Goal: Task Accomplishment & Management: Manage account settings

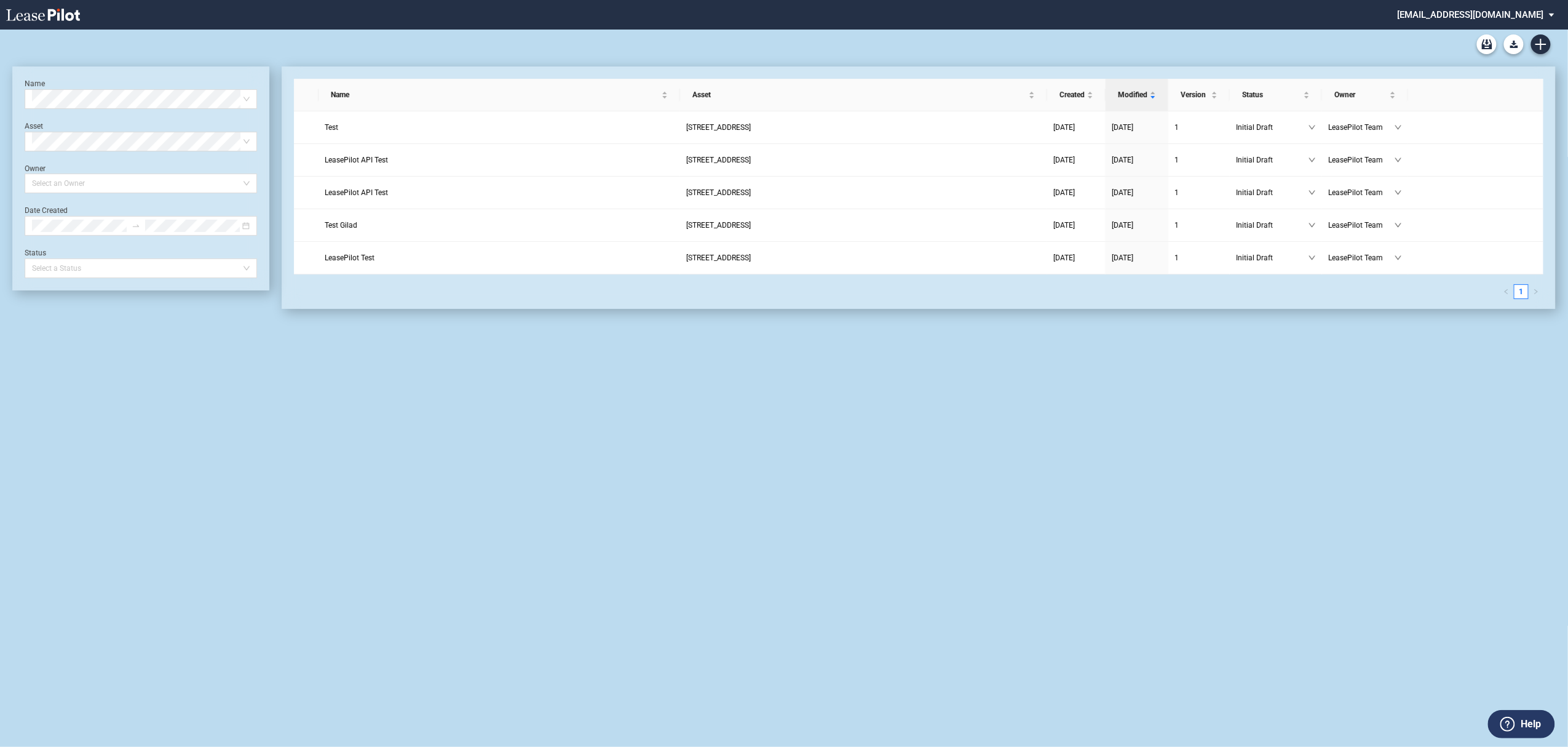
click at [1479, 14] on md-select "admin@leasepilot.co Super Admin Area Admin Area Settings Sign Out" at bounding box center [1481, 14] width 168 height 28
click at [1486, 28] on div "Super Admin Area" at bounding box center [1491, 33] width 68 height 13
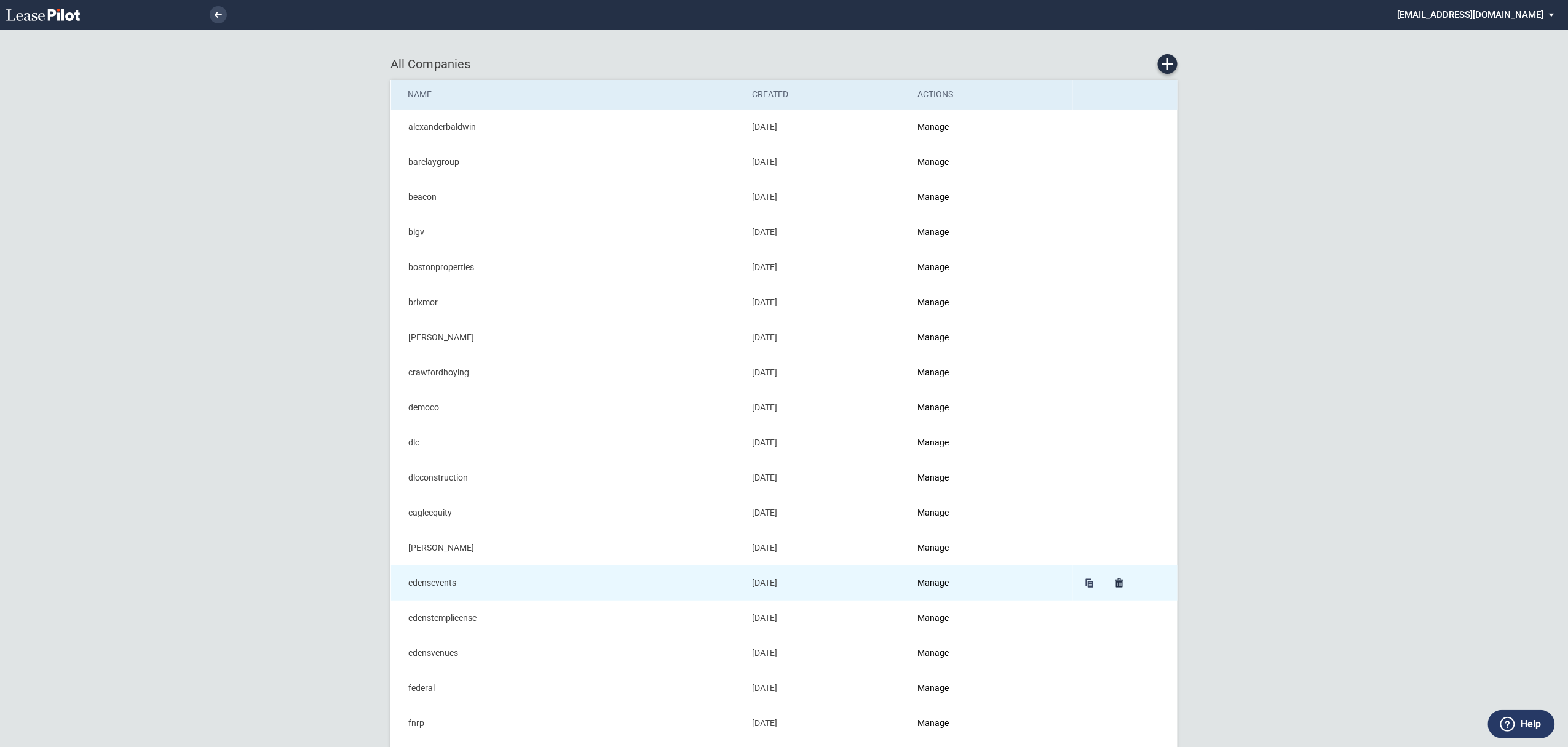
scroll to position [246, 0]
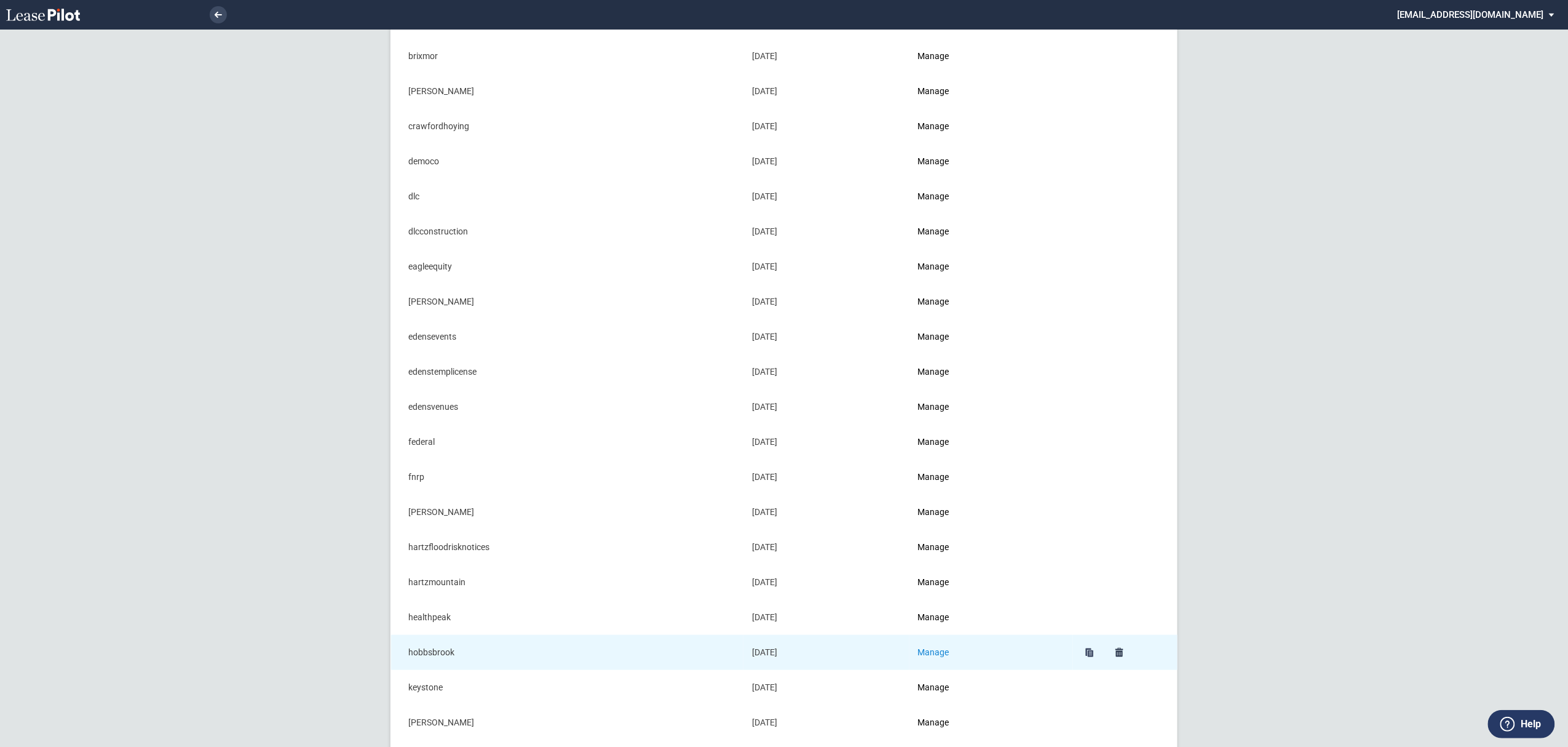
click at [937, 656] on link "Manage" at bounding box center [934, 652] width 31 height 10
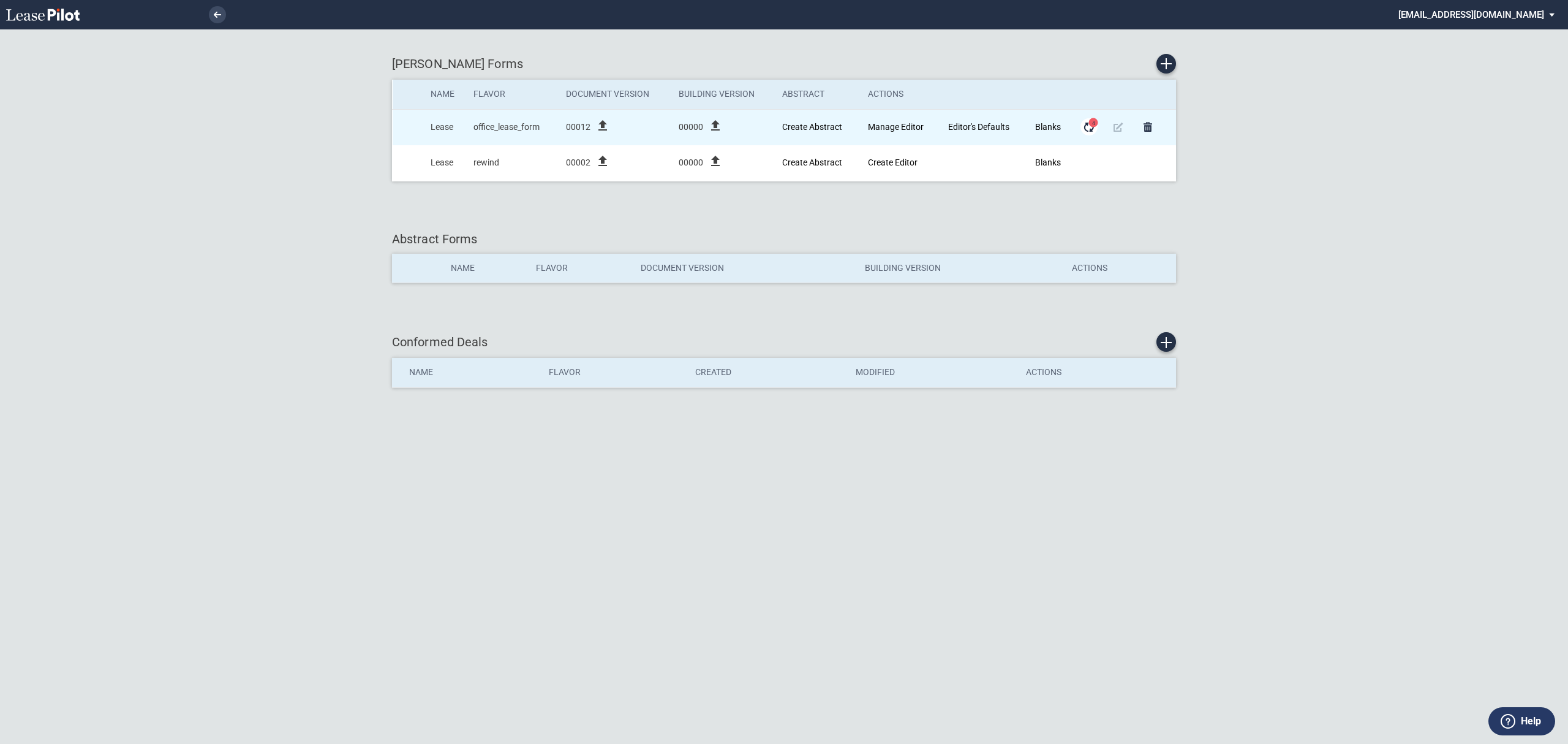
click at [1088, 125] on md-icon "Form Updates" at bounding box center [1089, 126] width 14 height 14
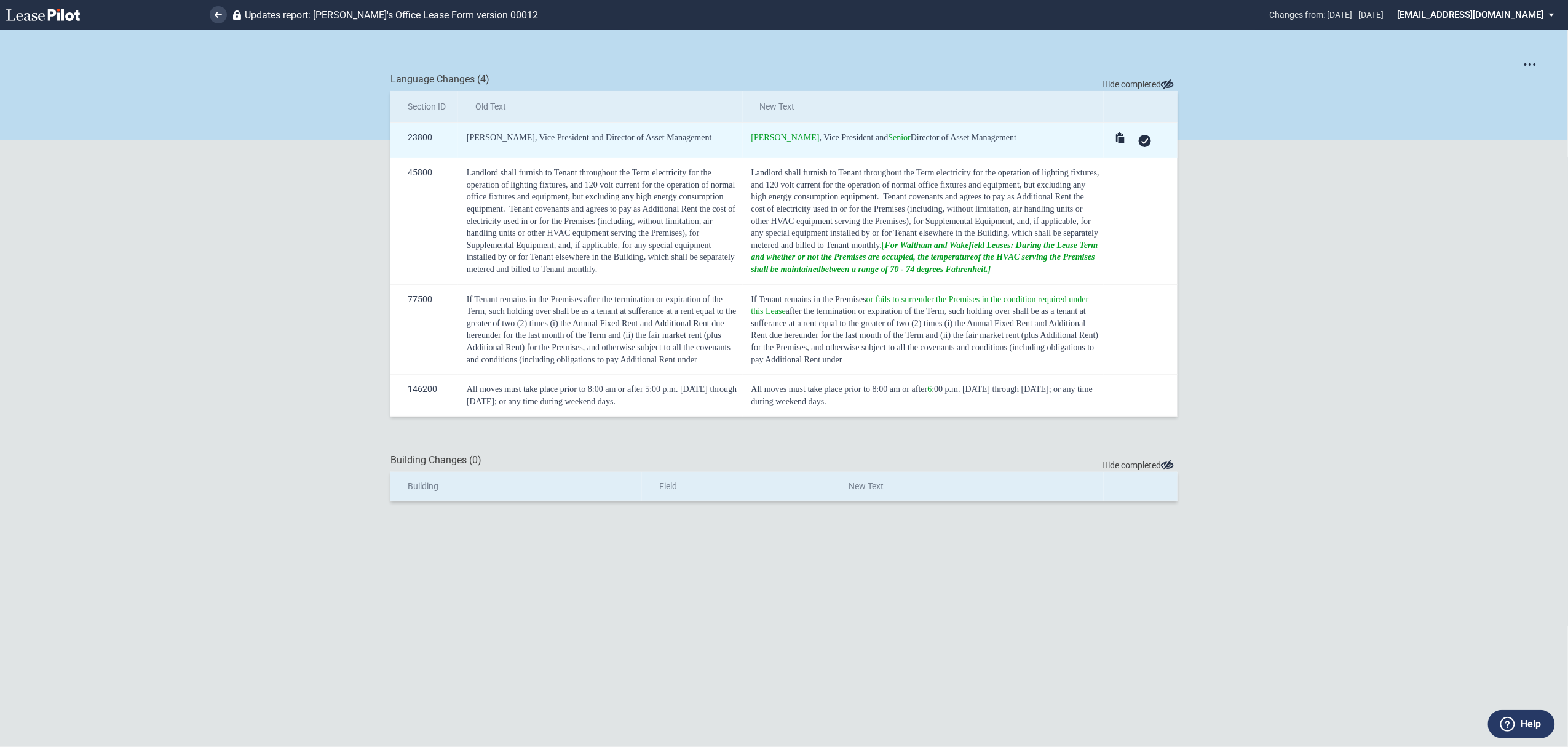
click at [1142, 141] on use at bounding box center [1146, 141] width 7 height 5
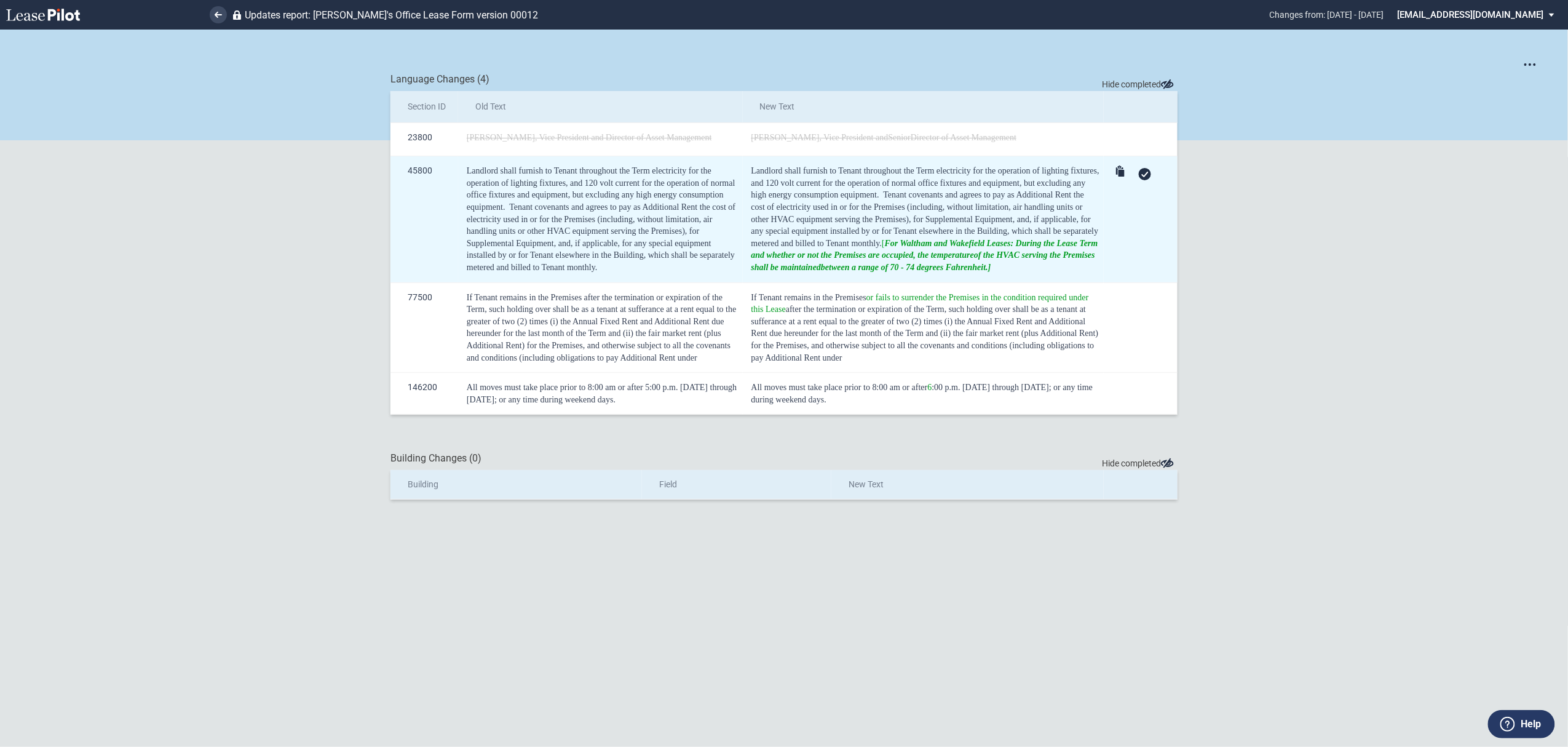
click at [1142, 178] on div at bounding box center [1145, 175] width 13 height 13
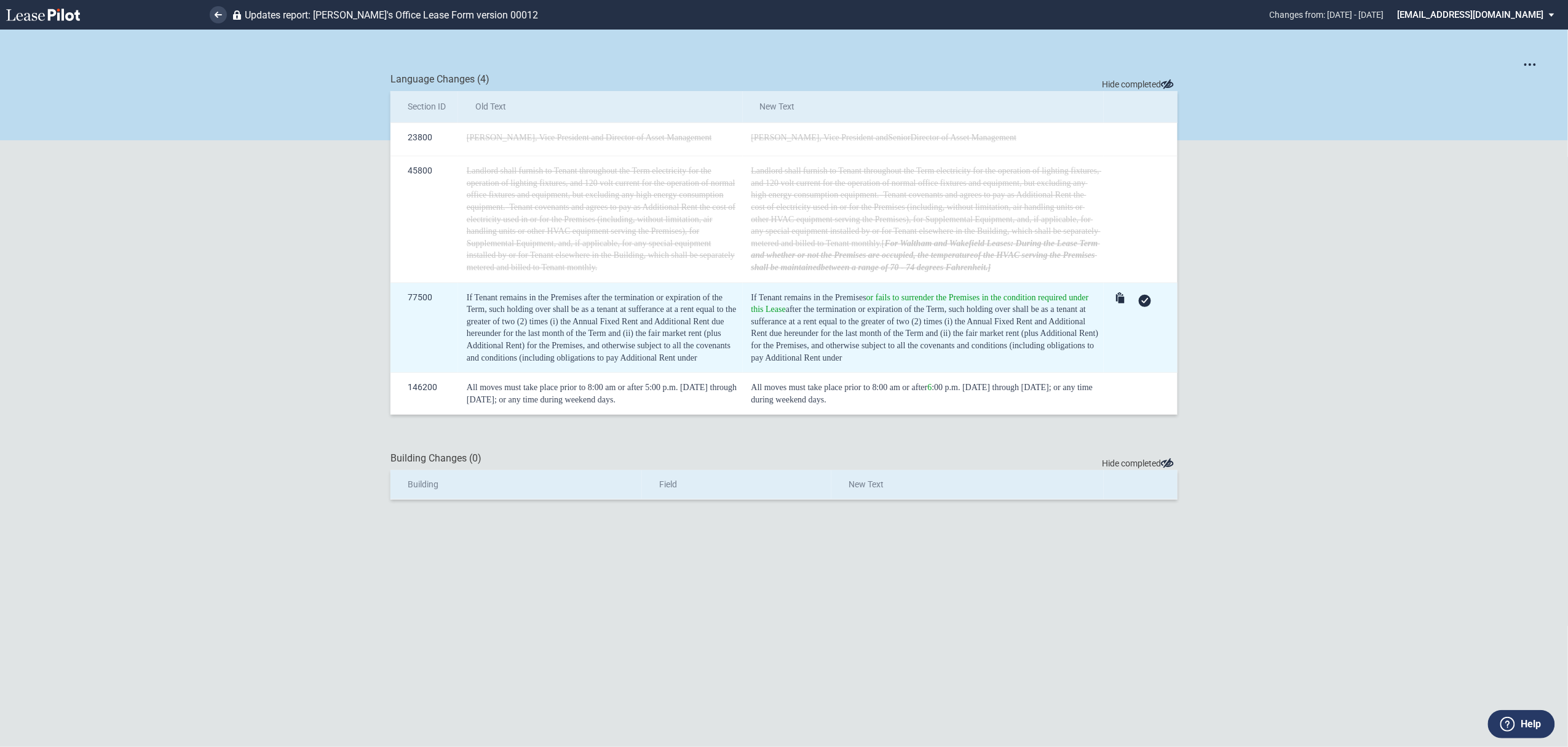
click at [1144, 302] on use at bounding box center [1146, 301] width 7 height 5
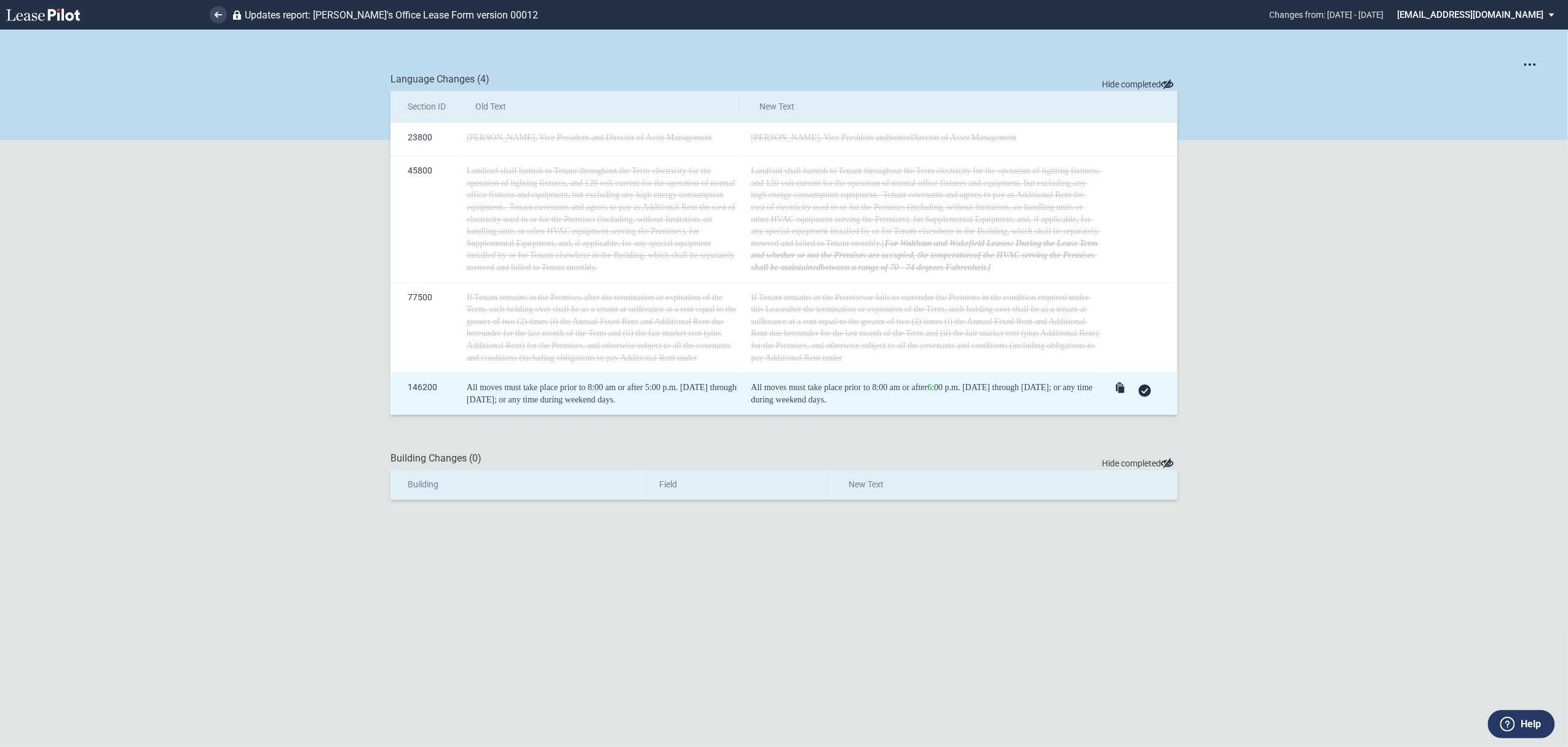
click at [1141, 392] on div at bounding box center [1145, 391] width 13 height 13
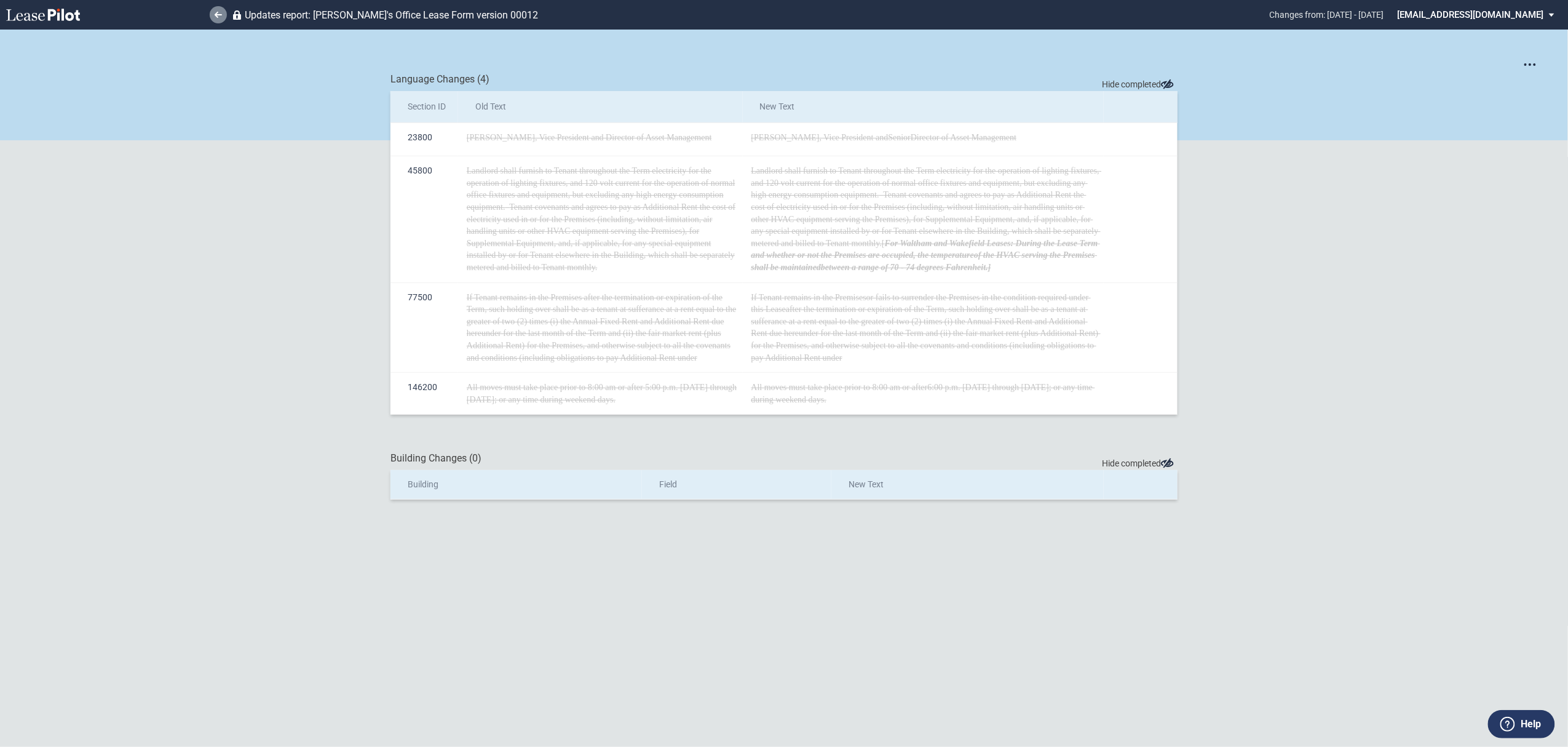
click at [218, 13] on use at bounding box center [219, 14] width 7 height 6
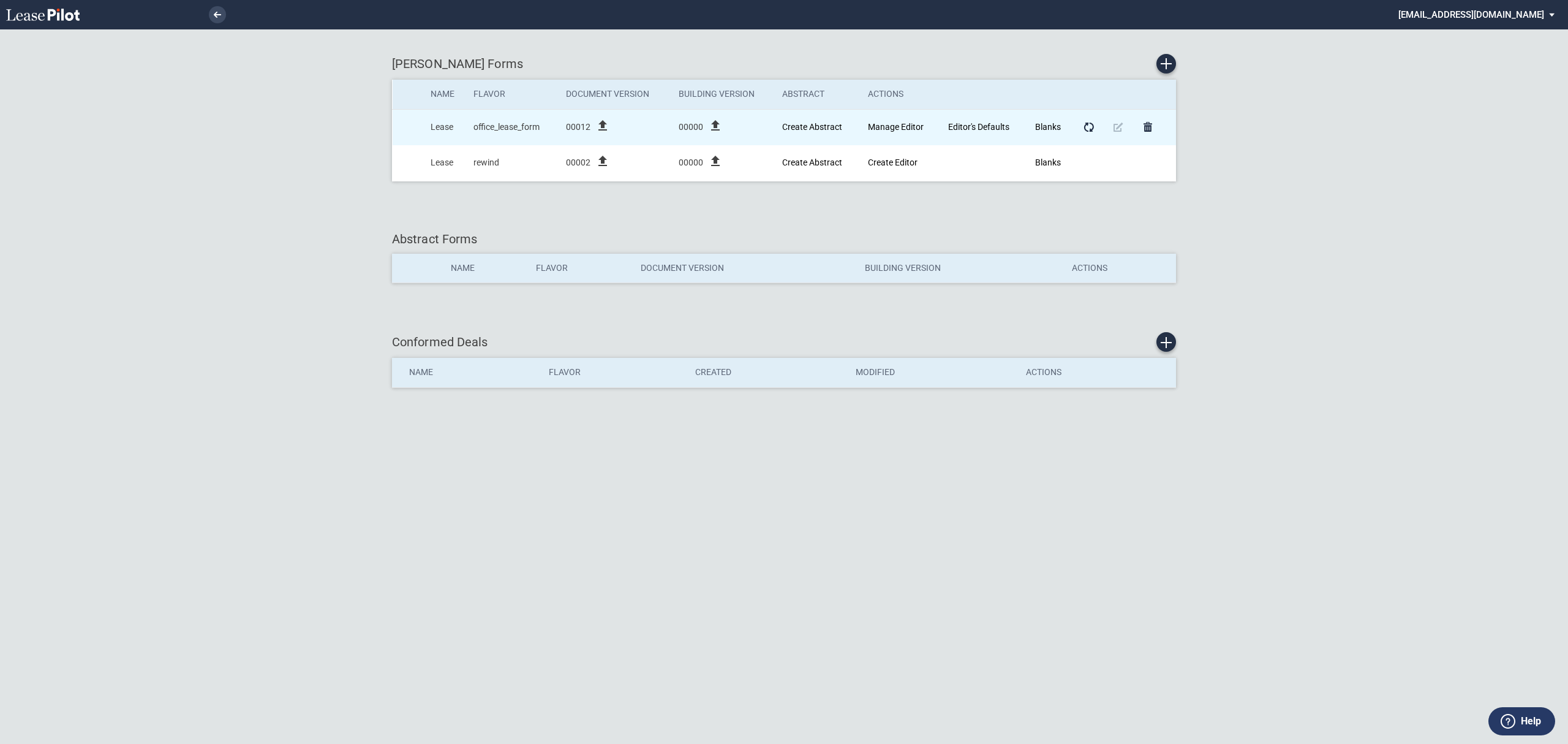
click at [603, 128] on icon "file_upload" at bounding box center [603, 125] width 14 height 14
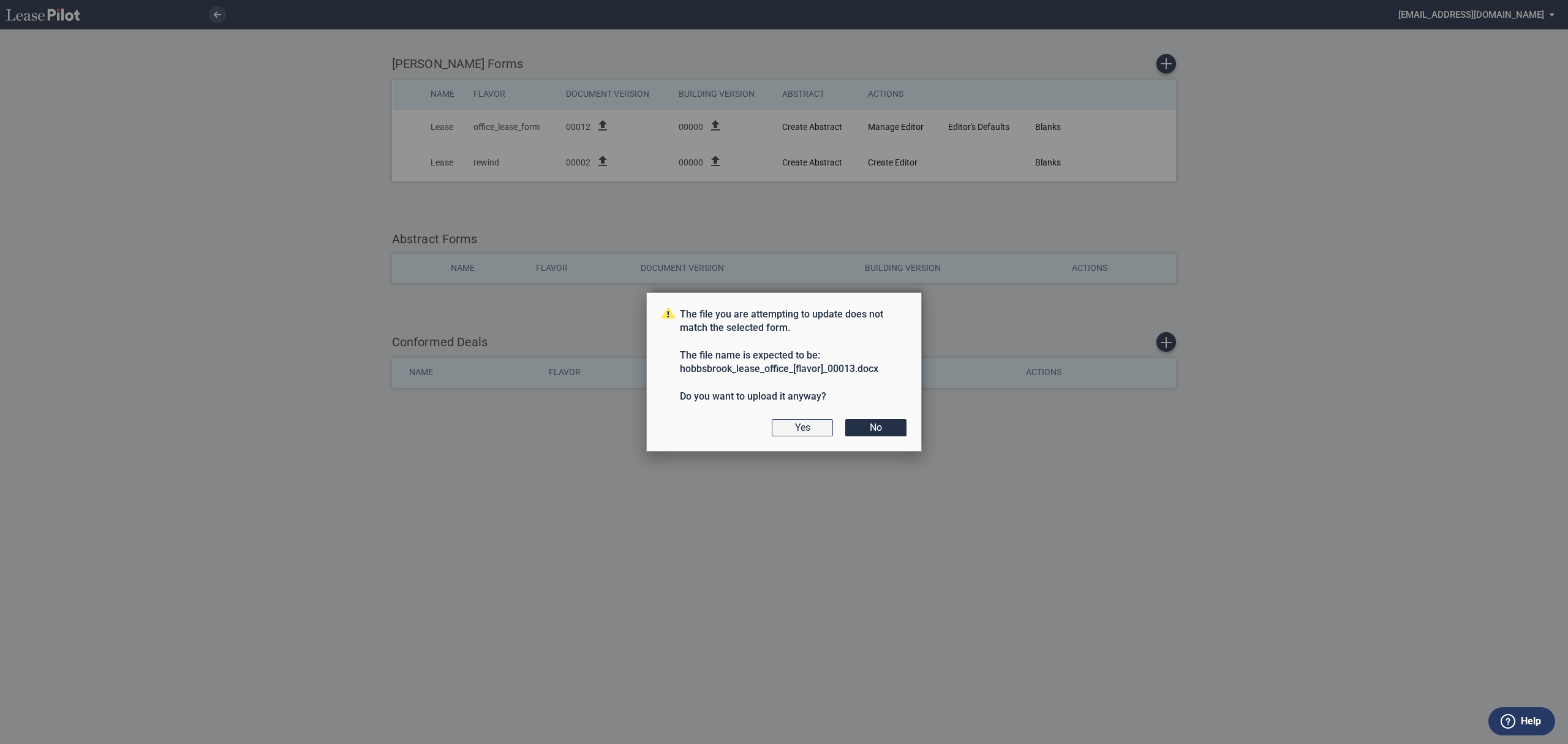
click at [790, 429] on button "Yes" at bounding box center [802, 428] width 61 height 17
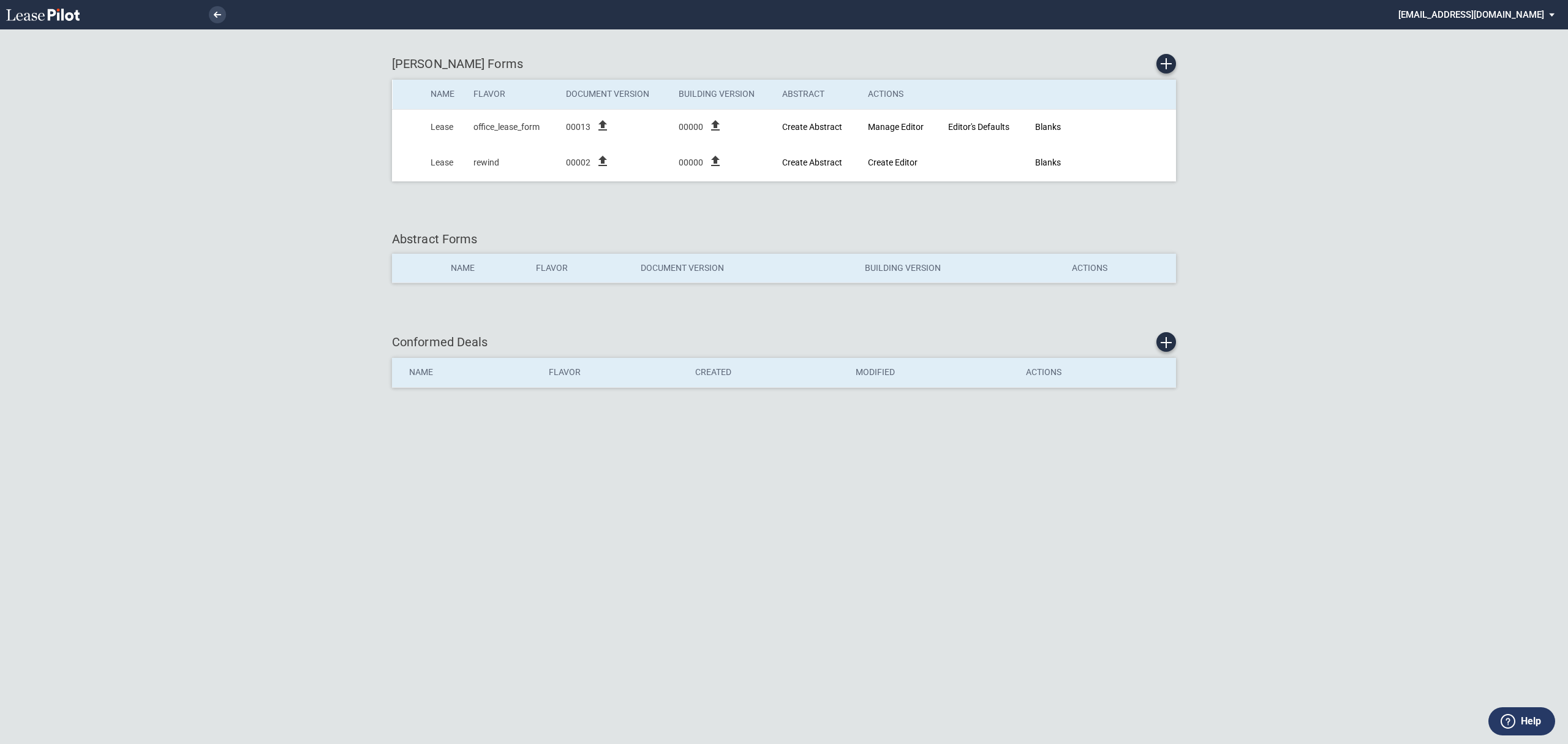
click at [1488, 8] on md-select "[EMAIL_ADDRESS][DOMAIN_NAME] Super Admin Area Admin Area Settings Sign Out" at bounding box center [1481, 13] width 168 height 28
click at [1459, 92] on div "Sign Out" at bounding box center [1473, 92] width 32 height 13
